Goal: Task Accomplishment & Management: Manage account settings

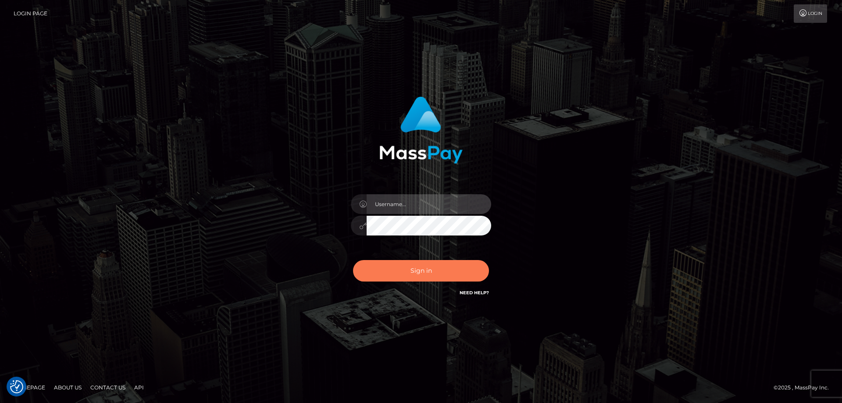
type input "tinekeb"
click at [419, 268] on button "Sign in" at bounding box center [421, 270] width 136 height 21
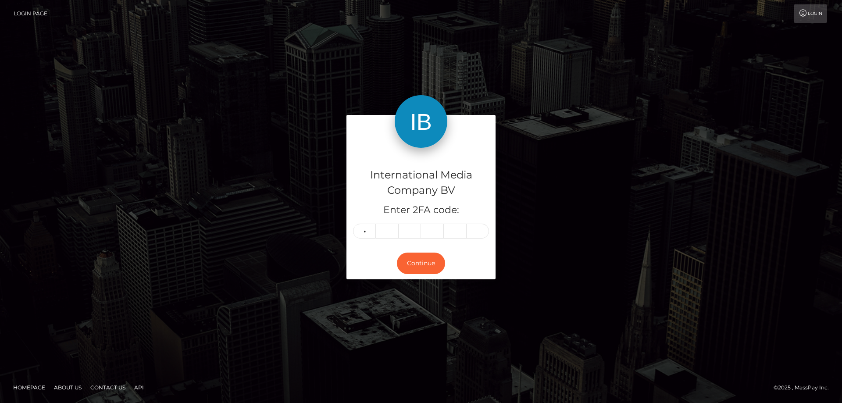
type input "1"
type input "3"
type input "2"
type input "5"
type input "1"
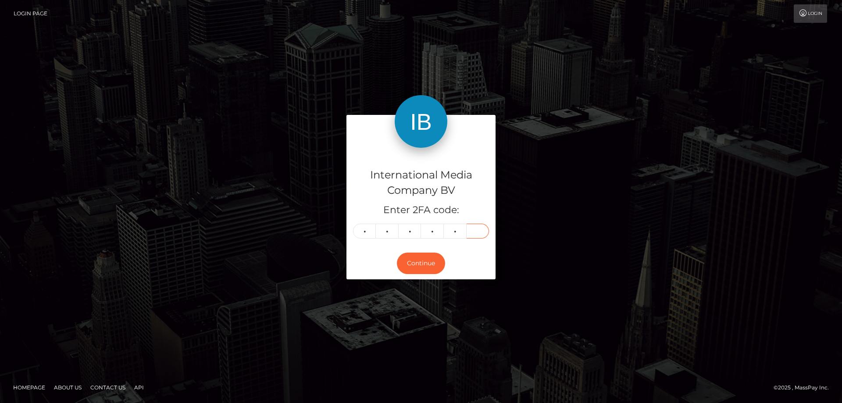
type input "3"
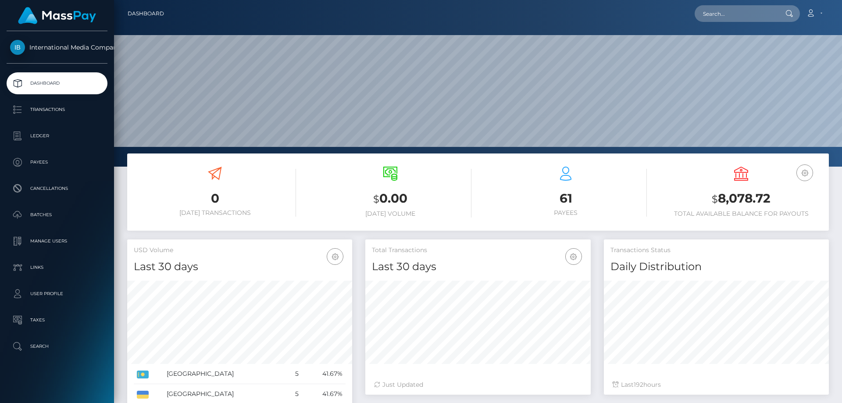
scroll to position [156, 225]
click at [810, 11] on icon at bounding box center [810, 13] width 9 height 7
click at [773, 56] on link "Logout" at bounding box center [793, 56] width 70 height 16
